Goal: Information Seeking & Learning: Learn about a topic

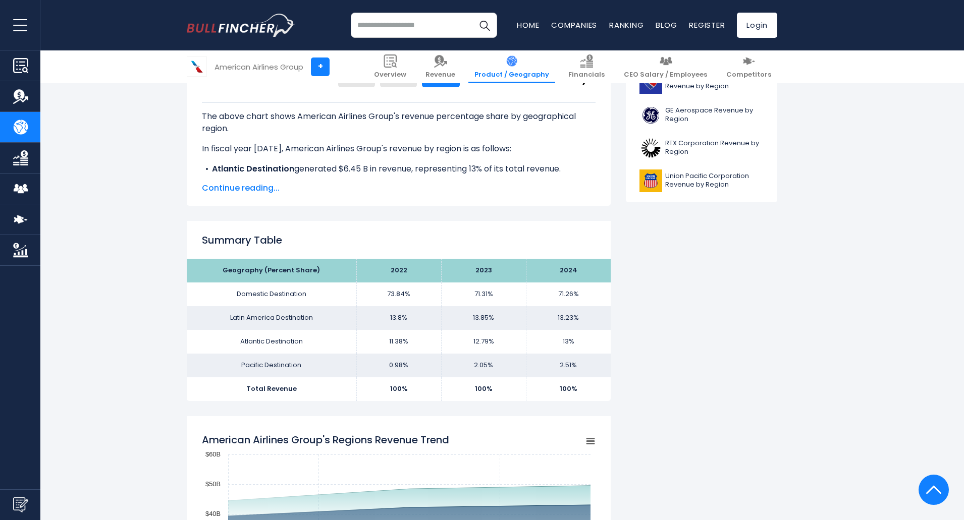
scroll to position [496, 0]
click at [241, 190] on span "Continue reading..." at bounding box center [399, 188] width 394 height 12
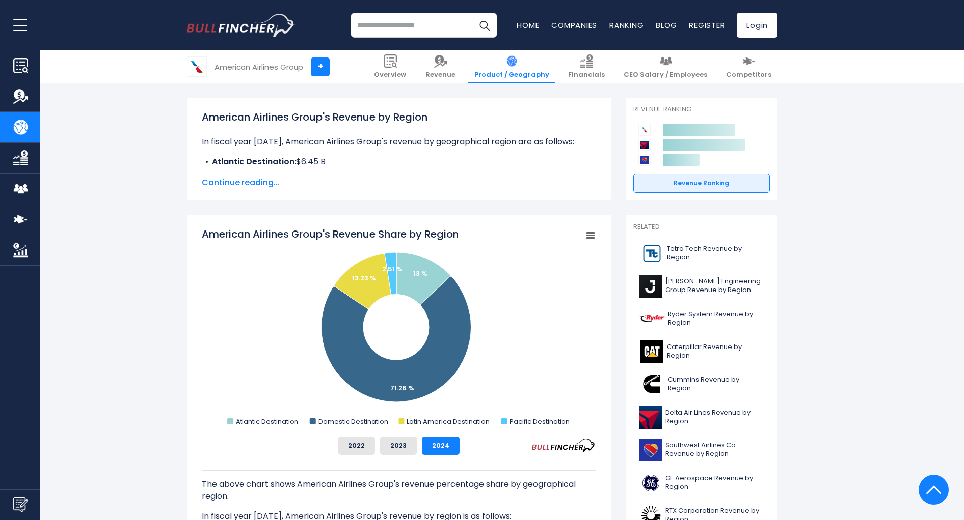
scroll to position [120, 0]
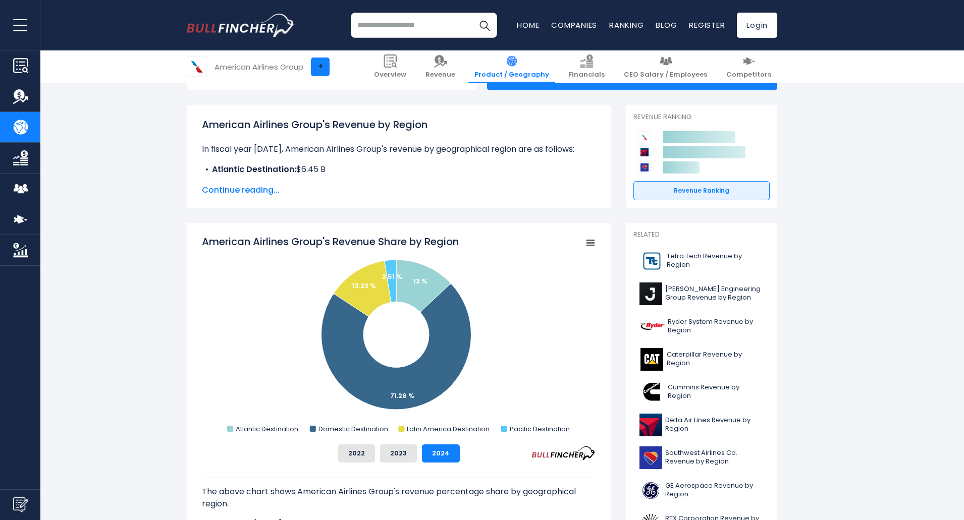
click at [319, 66] on link "+" at bounding box center [320, 67] width 19 height 19
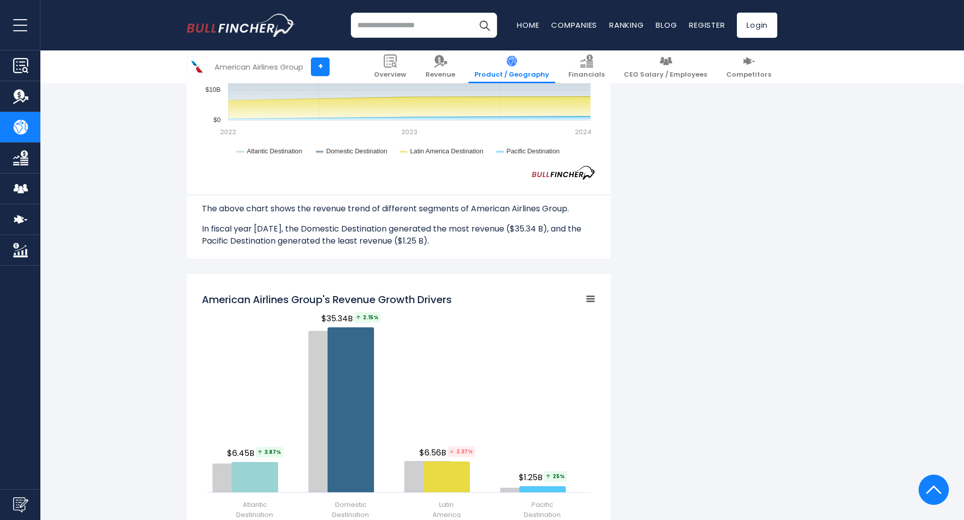
scroll to position [1079, 0]
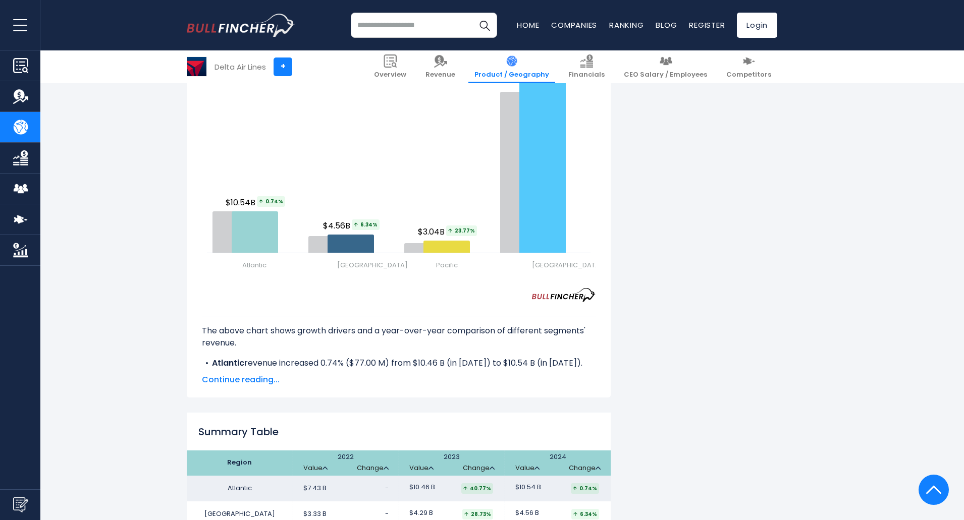
scroll to position [1110, 0]
